Goal: Communication & Community: Answer question/provide support

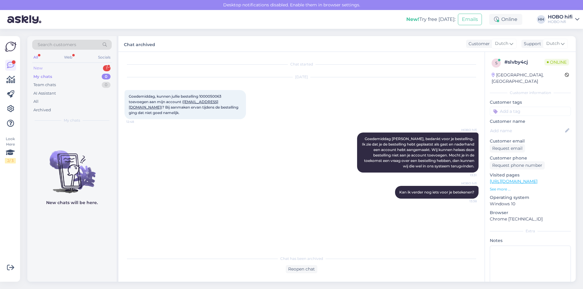
click at [37, 67] on div "New" at bounding box center [37, 68] width 9 height 6
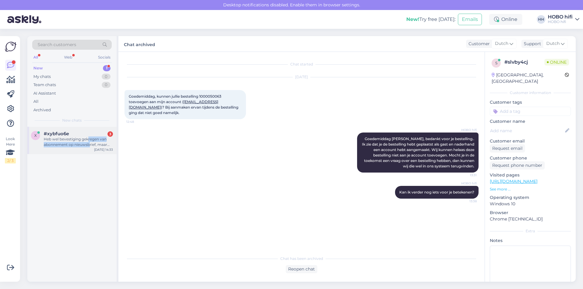
click at [89, 142] on div "Heb wel bevestiging gekregen van abonnement op nieuwsbrief, maar bevestiging va…" at bounding box center [78, 142] width 69 height 11
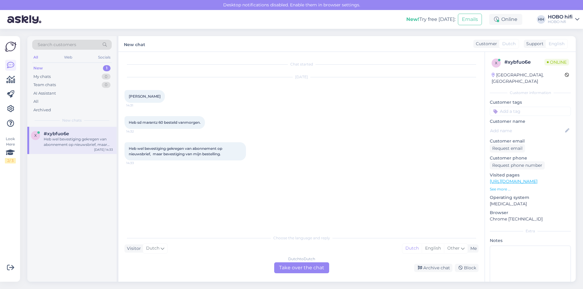
click at [294, 266] on div "Dutch to Dutch Take over the chat" at bounding box center [301, 268] width 55 height 11
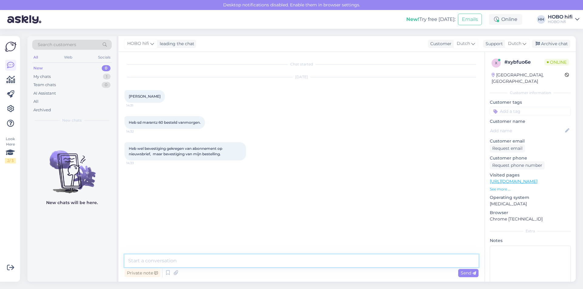
click at [166, 260] on textarea at bounding box center [302, 261] width 354 height 13
type textarea "Goedemiddag [PERSON_NAME], ik ga dit even voor je nakijken."
click at [462, 273] on span "Send" at bounding box center [468, 273] width 15 height 5
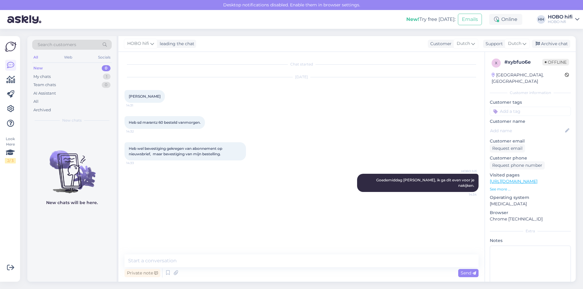
click at [514, 107] on input at bounding box center [530, 111] width 81 height 9
type input "Klant gebeld"
click at [529, 126] on span "Klant gebeld" at bounding box center [530, 128] width 23 height 4
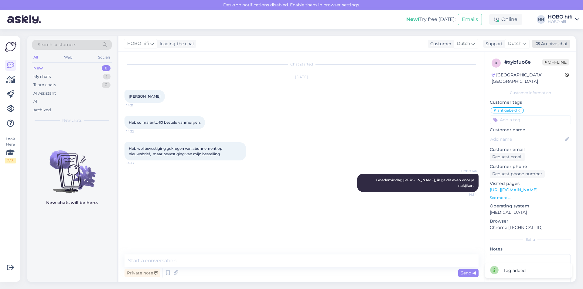
click at [555, 46] on div "Archive chat" at bounding box center [551, 44] width 38 height 8
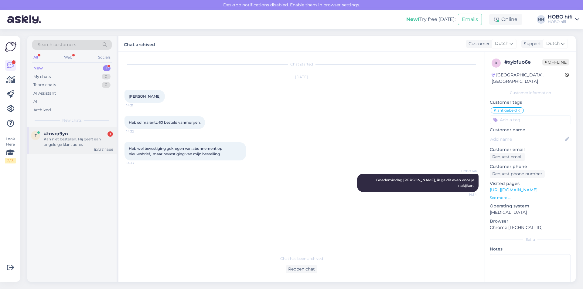
click at [99, 144] on div "Kan niet bestellen. Hij geeft aan ongeldige klant adres" at bounding box center [78, 142] width 69 height 11
